Goal: Contribute content

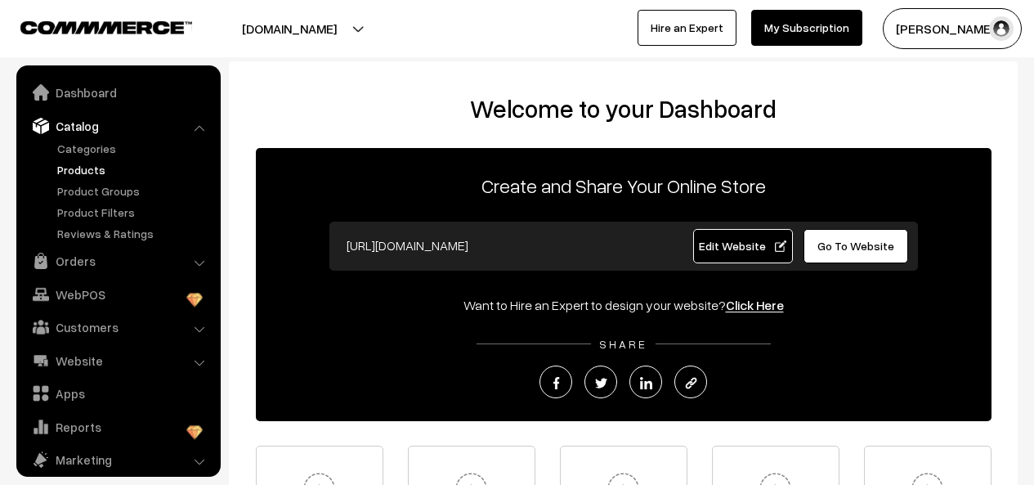
click at [90, 168] on link "Products" at bounding box center [134, 169] width 162 height 17
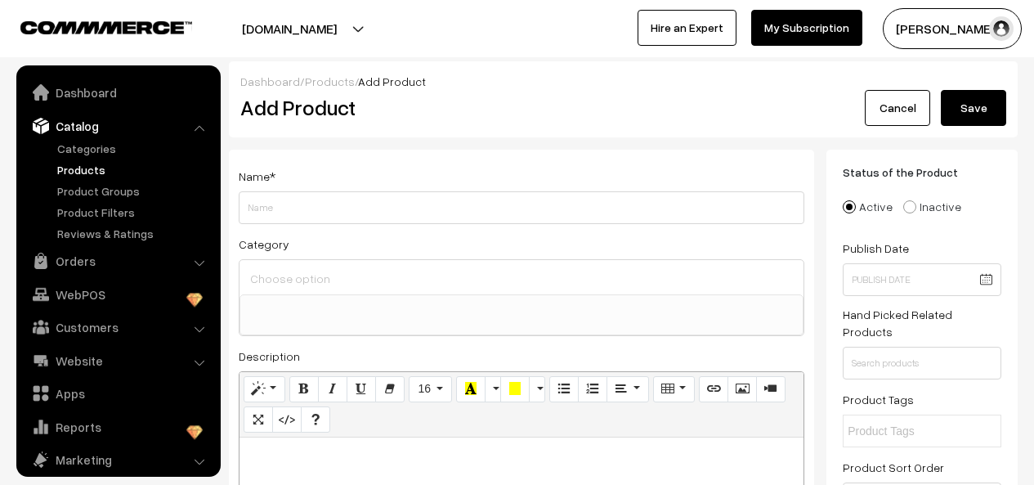
select select
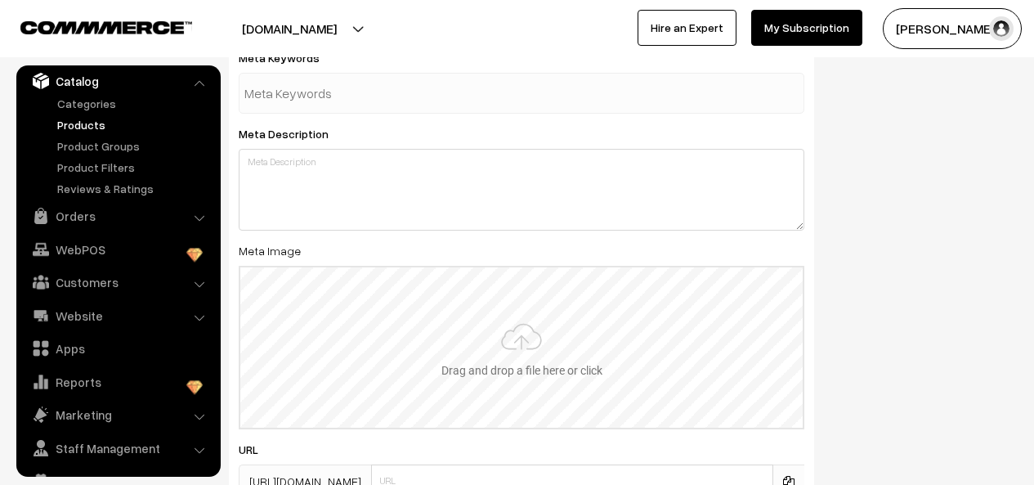
scroll to position [2044, 0]
